Goal: Find specific page/section: Find specific page/section

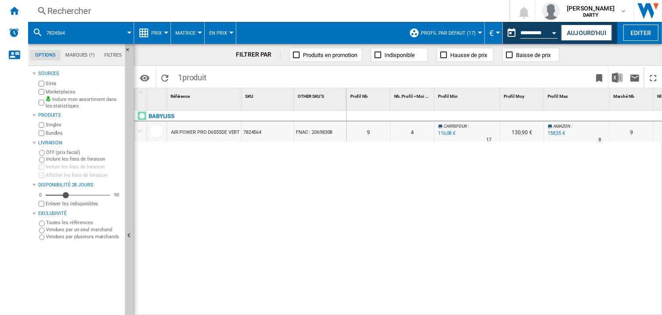
click at [61, 14] on div "Rechercher" at bounding box center [266, 11] width 439 height 12
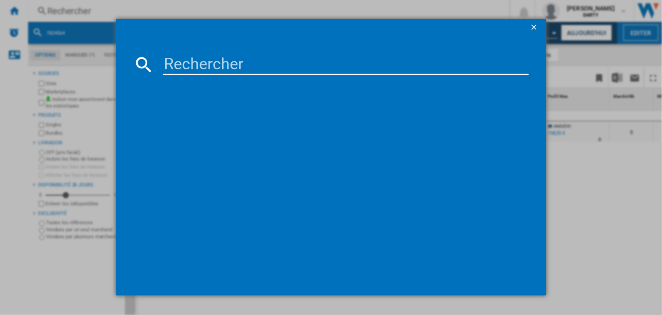
click at [207, 58] on input at bounding box center [346, 64] width 366 height 21
paste input "7719736"
type input "7719736"
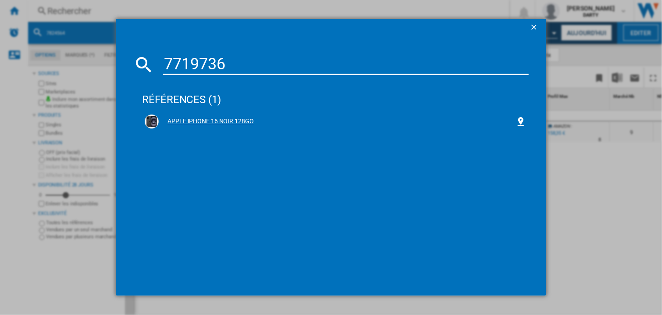
click at [234, 121] on div "APPLE IPHONE 16 NOIR 128GO" at bounding box center [337, 121] width 357 height 9
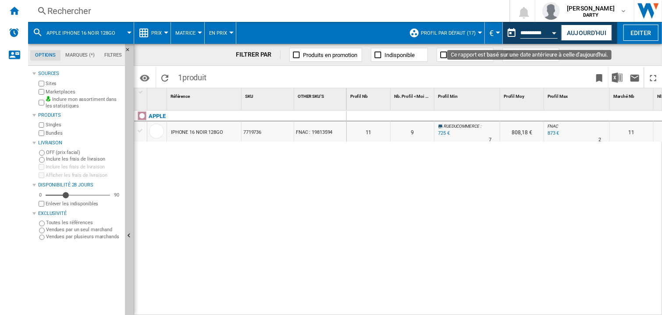
click at [557, 33] on button "Open calendar" at bounding box center [555, 32] width 16 height 16
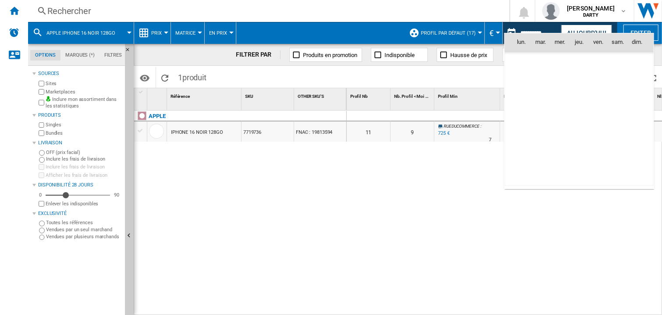
scroll to position [4181, 0]
click at [576, 78] on span "4" at bounding box center [579, 81] width 18 height 18
type input "**********"
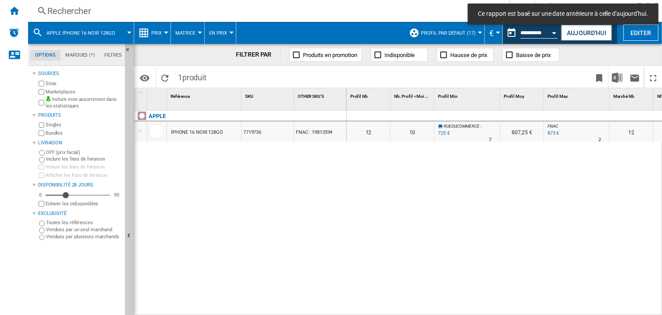
click at [480, 113] on div at bounding box center [467, 116] width 66 height 11
click at [485, 112] on div at bounding box center [467, 116] width 66 height 11
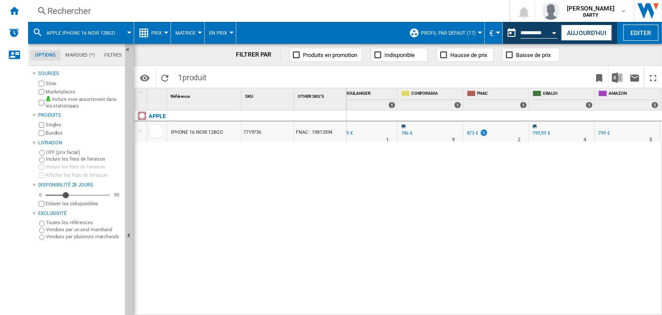
scroll to position [0, 935]
click at [569, 156] on div "0 0 0 0 12 10 RUEDUCOMMERCE : -17.0 % 725 € % N/A 7 RUEDUCOMMERCE : 807,25 € FN…" at bounding box center [505, 212] width 316 height 205
click at [575, 167] on div "0 0 0 0 12 10 RUEDUCOMMERCE : -17.0 % 725 € % N/A 7 RUEDUCOMMERCE : 807,25 € FN…" at bounding box center [505, 212] width 316 height 205
click at [567, 178] on div "0 0 0 0 12 10 RUEDUCOMMERCE : -17.0 % 725 € % N/A 7 RUEDUCOMMERCE : 807,25 € FN…" at bounding box center [505, 212] width 316 height 205
drag, startPoint x: 380, startPoint y: 176, endPoint x: 68, endPoint y: 63, distance: 331.9
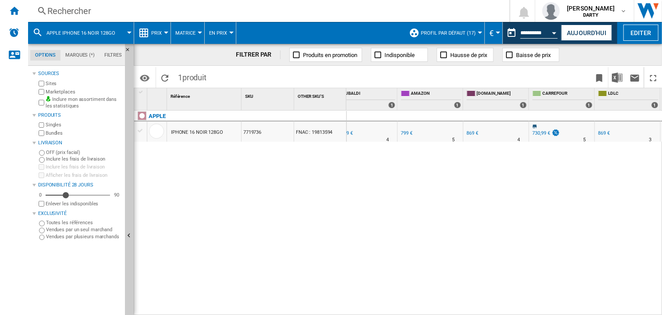
click at [380, 176] on div "0 0 0 0 12 10 RUEDUCOMMERCE : -17.0 % 725 € % N/A 7 RUEDUCOMMERCE : 807,25 € FN…" at bounding box center [505, 212] width 316 height 205
click at [63, 14] on div "Rechercher" at bounding box center [266, 11] width 439 height 12
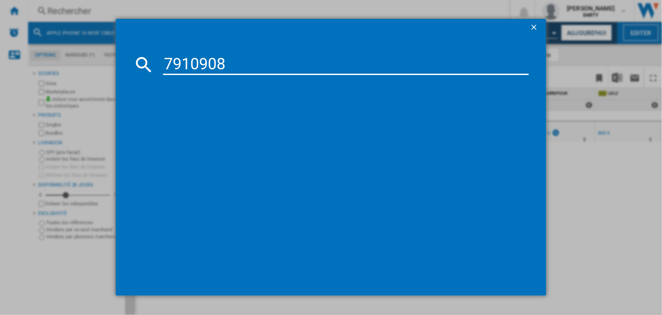
type input "7910908"
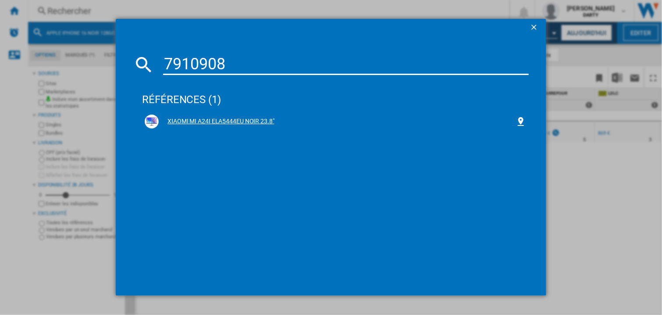
click at [224, 117] on div "XIAOMI MI A24I ELA5444EU NOIR 23.8"" at bounding box center [337, 121] width 357 height 9
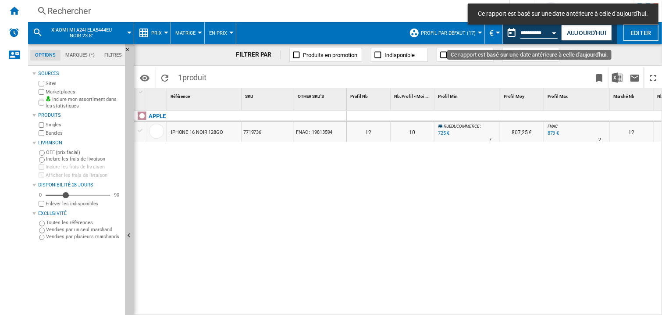
click at [551, 34] on button "Open calendar" at bounding box center [555, 32] width 16 height 16
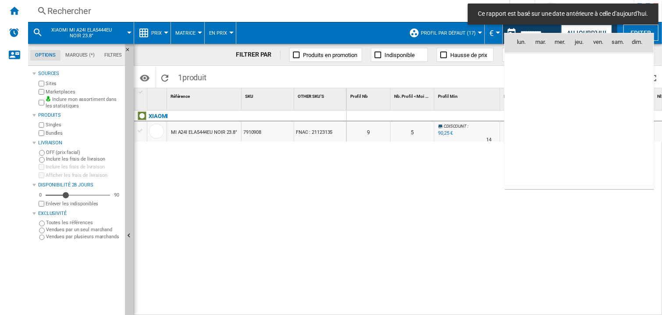
scroll to position [4181, 0]
click at [601, 78] on span "5" at bounding box center [599, 81] width 18 height 18
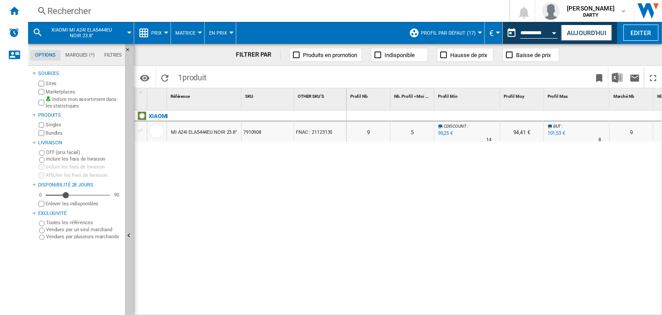
click at [525, 110] on div "Profil [PERSON_NAME] 1" at bounding box center [522, 99] width 44 height 22
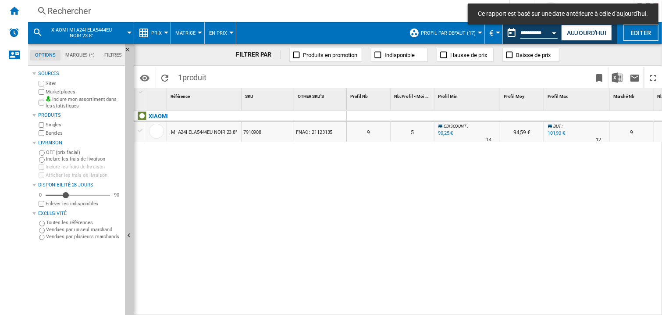
click at [492, 111] on div at bounding box center [467, 116] width 66 height 11
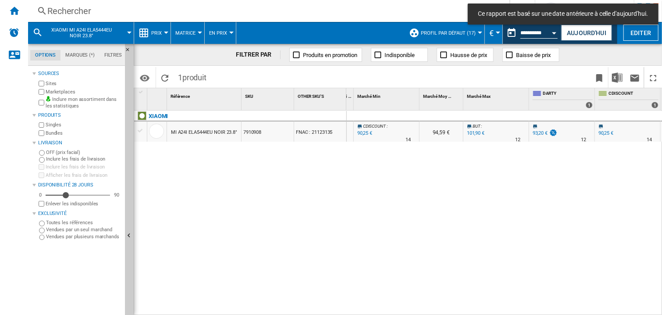
scroll to position [0, 738]
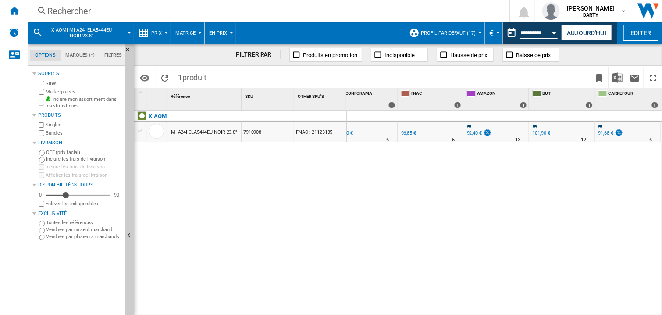
click at [429, 190] on div "0 0 0 0 9 5 CDISCOUNT : -3.2 % 90,25 € % N/A 14 CDISCOUNT : 94,59 € BUT : +9.3 …" at bounding box center [505, 212] width 316 height 205
click at [401, 217] on div "0 0 0 0 9 5 CDISCOUNT : -3.2 % 90,25 € % N/A 14 CDISCOUNT : 94,59 € BUT : +9.3 …" at bounding box center [505, 212] width 316 height 205
drag, startPoint x: 411, startPoint y: 220, endPoint x: 425, endPoint y: 3, distance: 217.4
click at [411, 219] on div "0 0 0 0 9 5 CDISCOUNT : -3.2 % 90,25 € % N/A 14 CDISCOUNT : 94,59 € BUT : +9.3 …" at bounding box center [505, 212] width 316 height 205
drag, startPoint x: 400, startPoint y: 206, endPoint x: 427, endPoint y: 43, distance: 165.7
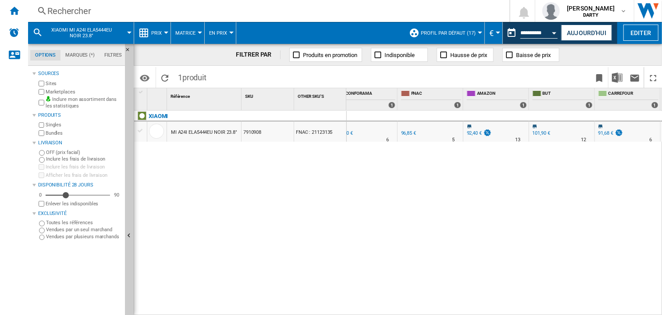
click at [401, 205] on div "0 0 0 0 9 5 CDISCOUNT : -3.2 % 90,25 € % N/A 14 CDISCOUNT : 94,59 € BUT : +9.3 …" at bounding box center [505, 212] width 316 height 205
drag, startPoint x: 359, startPoint y: 198, endPoint x: 394, endPoint y: 71, distance: 131.4
click at [358, 202] on div "0 0 0 0 9 5 CDISCOUNT : -3.2 % 90,25 € % N/A 14 CDISCOUNT : 94,59 € BUT : +9.3 …" at bounding box center [505, 212] width 316 height 205
click at [66, 15] on div "Rechercher" at bounding box center [266, 11] width 439 height 12
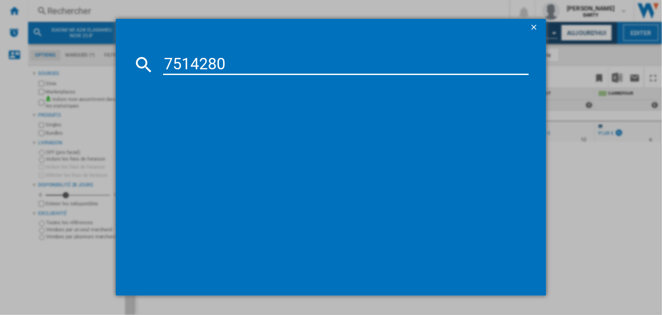
type input "7514280"
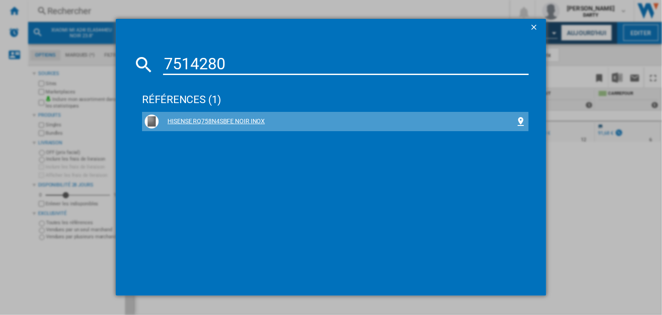
click at [254, 122] on div "HISENSE RQ758N4SBFE NOIR INOX" at bounding box center [337, 121] width 357 height 9
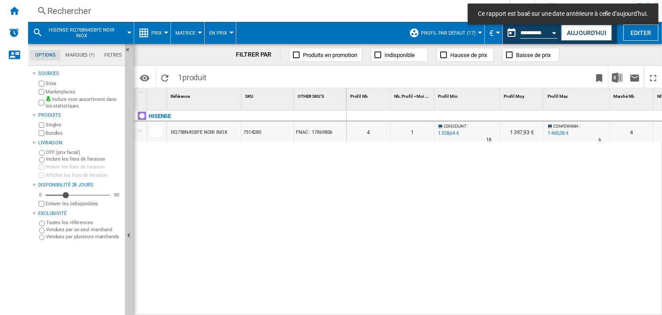
click at [507, 120] on div at bounding box center [522, 116] width 44 height 11
click at [486, 114] on div at bounding box center [467, 116] width 66 height 11
click at [499, 188] on div "0 0 0 0 4 1 CDISCOUNT : -5.0 % 1 328,64 € % N/A 18 CDISCOUNT : 1 397,93 € CONFO…" at bounding box center [505, 212] width 316 height 205
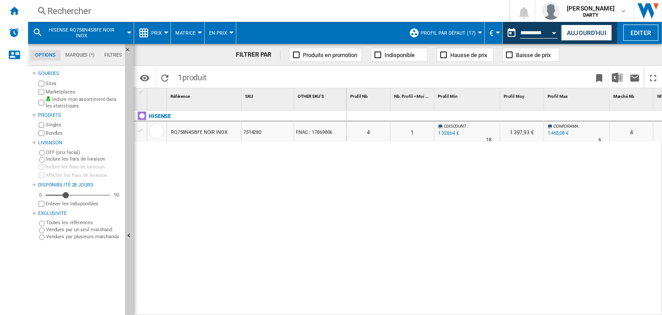
click at [579, 116] on div at bounding box center [577, 116] width 66 height 11
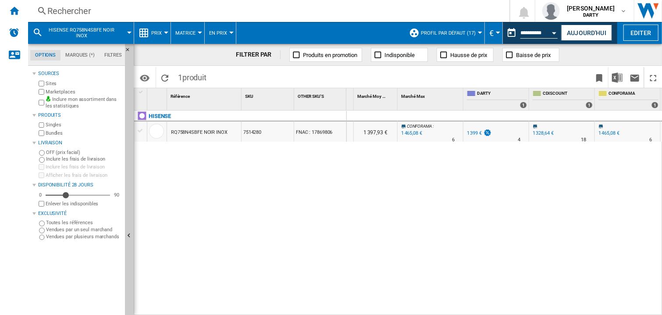
drag, startPoint x: 557, startPoint y: 192, endPoint x: 361, endPoint y: 14, distance: 265.0
click at [557, 189] on div "0 0 0 0 4 1 CDISCOUNT : -5.0 % 1 328,64 € % N/A 18 CDISCOUNT : 1 397,93 € CONFO…" at bounding box center [505, 212] width 316 height 205
click at [410, 174] on div "0 0 0 0 4 1 CDISCOUNT : -5.0 % 1 328,64 € % N/A 18 CDISCOUNT : 1 397,93 € CONFO…" at bounding box center [505, 212] width 316 height 205
click at [579, 191] on div "0 0 0 0 4 1 CDISCOUNT : -5.0 % 1 328,64 € % N/A 18 CDISCOUNT : 1 397,93 € CONFO…" at bounding box center [505, 212] width 316 height 205
click at [74, 14] on div "Rechercher" at bounding box center [266, 11] width 439 height 12
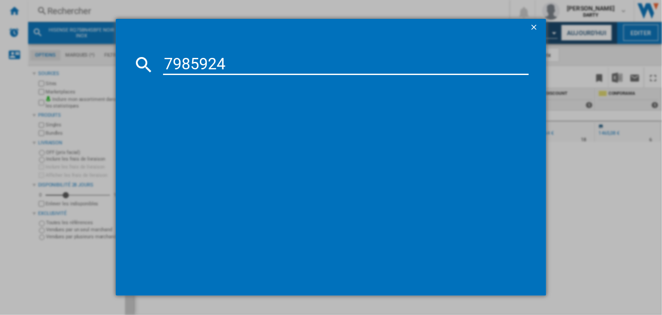
type input "7985924"
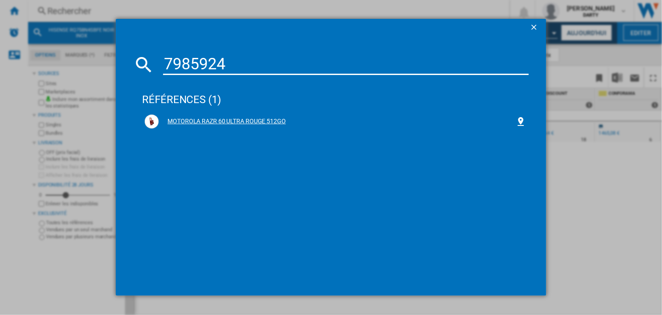
click at [247, 121] on div "MOTOROLA RAZR 60 ULTRA ROUGE 512GO" at bounding box center [337, 121] width 357 height 9
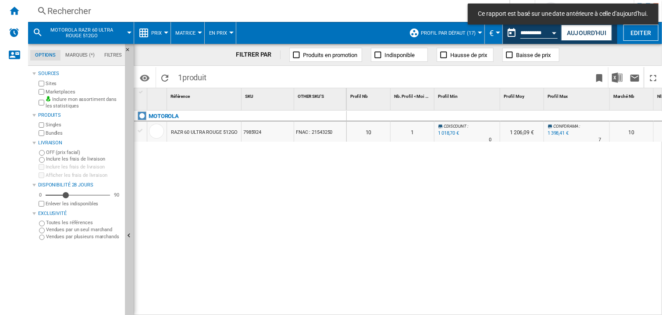
click at [502, 116] on div at bounding box center [522, 116] width 44 height 11
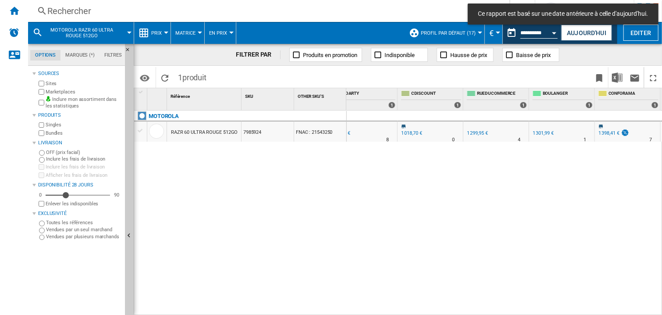
scroll to position [0, 804]
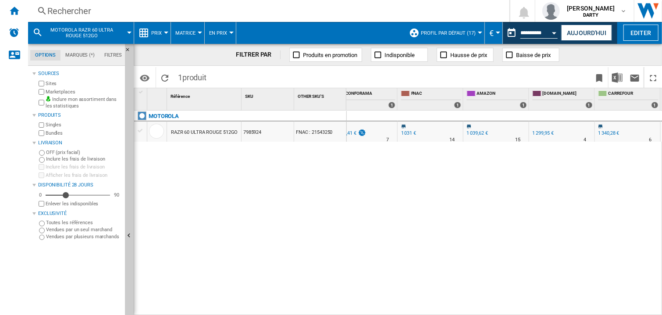
click at [475, 196] on div "0 0 0 0 10 1 CDISCOUNT : -1.2 % 1 018,70 € % N/A 0 CDISCOUNT : 1 206,09 € CONFO…" at bounding box center [505, 212] width 316 height 205
click at [481, 216] on div "0 0 0 0 10 1 CDISCOUNT : -1.2 % 1 018,70 € % N/A 0 CDISCOUNT : 1 206,09 € CONFO…" at bounding box center [505, 212] width 316 height 205
click at [416, 217] on div "0 0 0 0 10 1 CDISCOUNT : -1.2 % 1 018,70 € % N/A 0 CDISCOUNT : 1 206,09 € CONFO…" at bounding box center [505, 212] width 316 height 205
click at [55, 18] on div "Rechercher Rechercher 0 [PERSON_NAME][GEOGRAPHIC_DATA] FNAC [GEOGRAPHIC_DATA]" at bounding box center [345, 11] width 634 height 22
click at [555, 32] on div "Open calendar" at bounding box center [554, 33] width 4 height 2
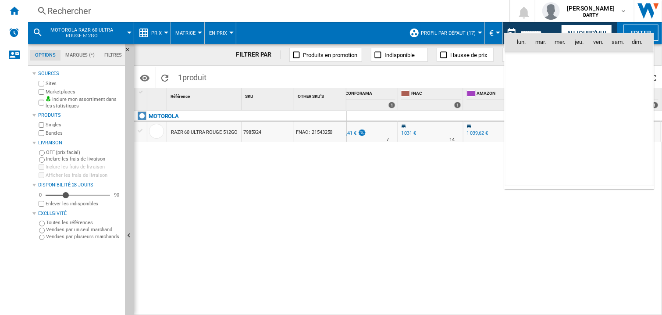
scroll to position [4181, 0]
click at [582, 74] on span "4" at bounding box center [579, 81] width 18 height 18
type input "**********"
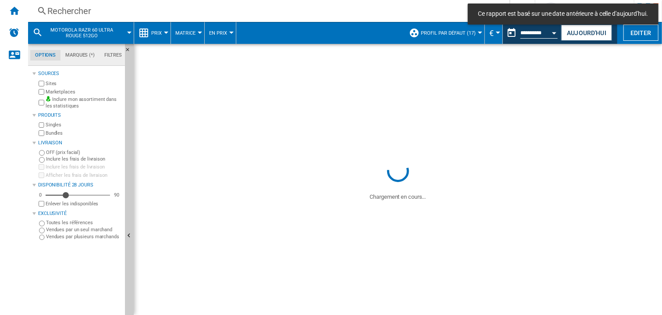
click at [48, 7] on div "Rechercher" at bounding box center [266, 11] width 439 height 12
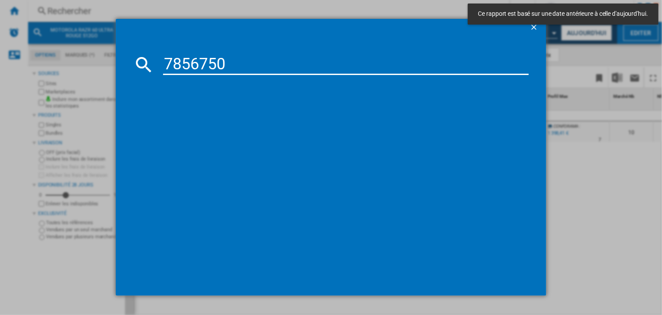
type input "7856750"
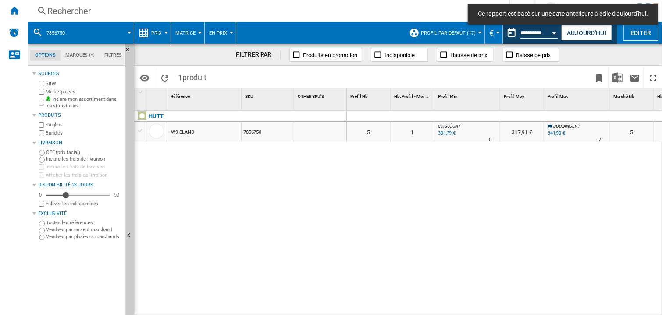
click at [497, 108] on div at bounding box center [498, 99] width 2 height 22
click at [539, 195] on div "0 0 0 0 5 1 CDISCOUNT : -1.6 % 301,79 € % N/A 0 CDISCOUNT : 317,91 € [PERSON_NA…" at bounding box center [505, 212] width 316 height 205
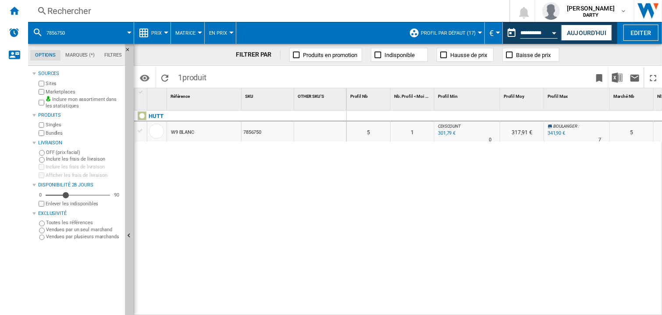
click at [58, 11] on div "Rechercher" at bounding box center [266, 11] width 439 height 12
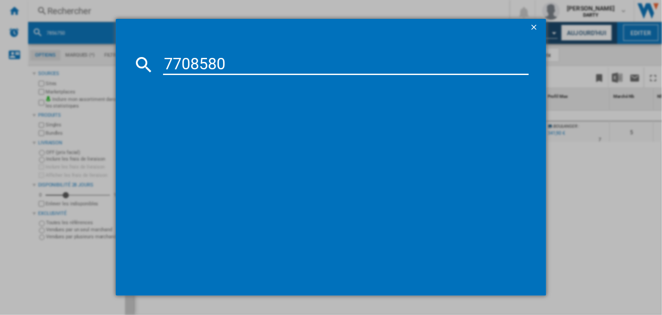
type input "7708580"
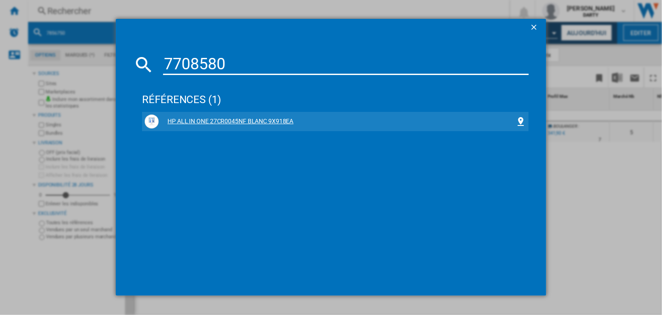
click at [250, 124] on div "HP ALL IN ONE 27CR0045NF BLANC 9X918EA" at bounding box center [337, 121] width 357 height 9
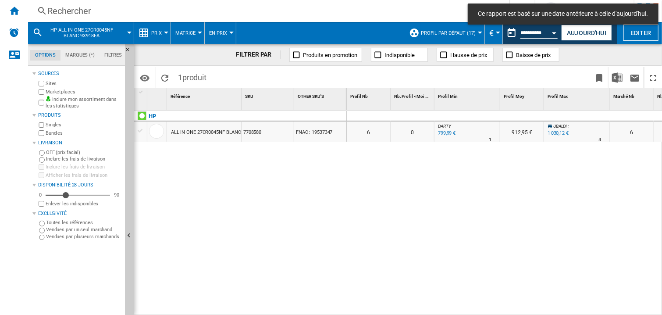
click at [480, 115] on div at bounding box center [467, 116] width 66 height 11
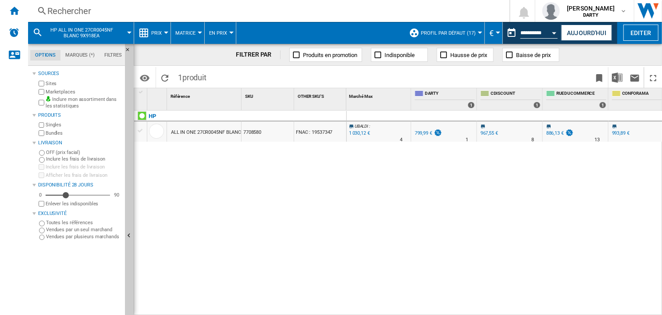
scroll to position [0, 541]
